Goal: Transaction & Acquisition: Subscribe to service/newsletter

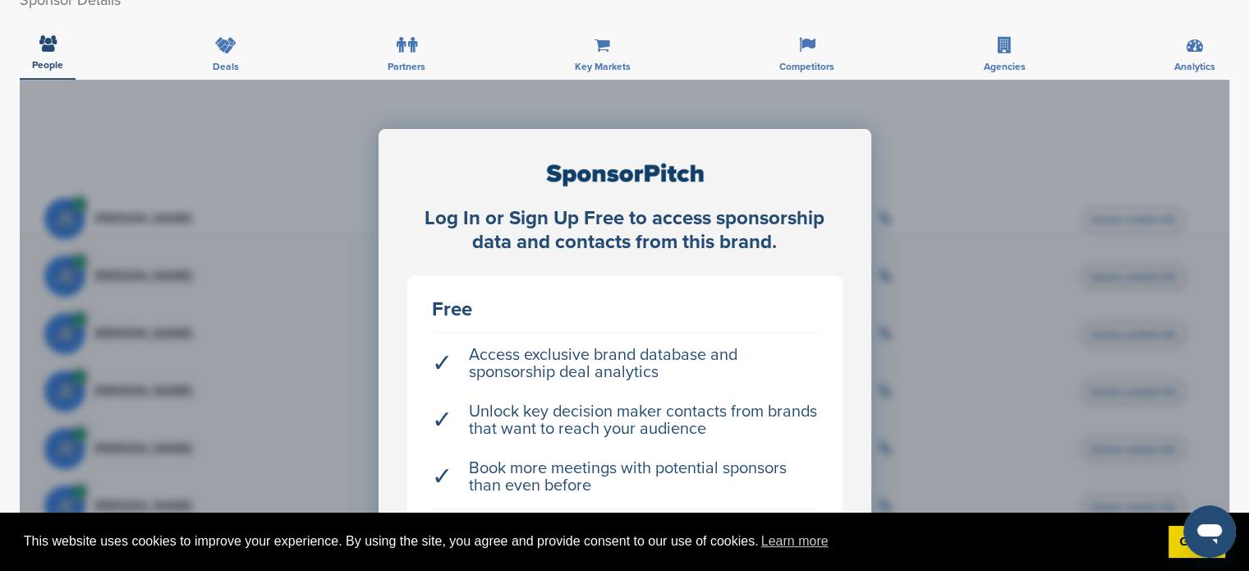
scroll to position [657, 0]
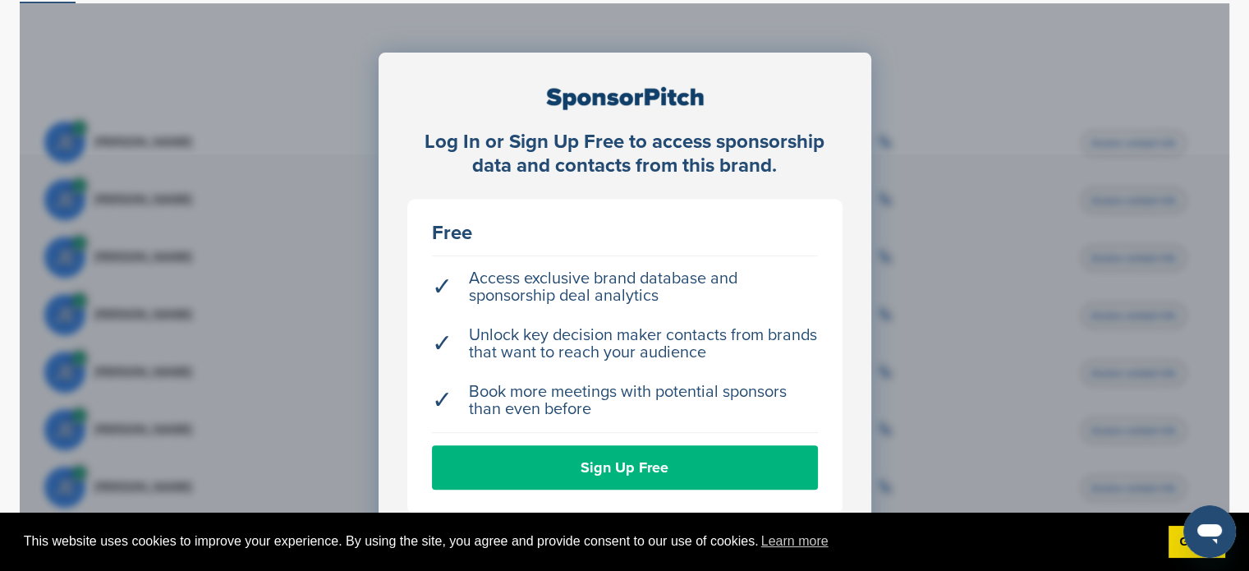
click at [703, 445] on link "Sign Up Free" at bounding box center [625, 467] width 386 height 44
